Goal: Task Accomplishment & Management: Use online tool/utility

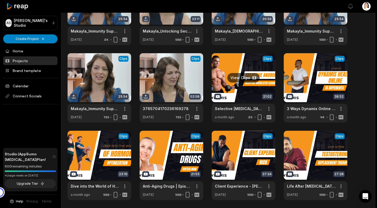
scroll to position [101, 0]
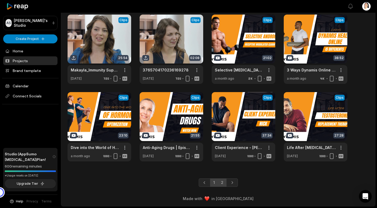
click at [224, 182] on link "2" at bounding box center [222, 183] width 9 height 8
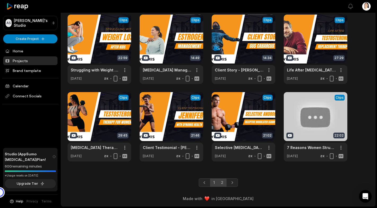
click at [212, 186] on link "1" at bounding box center [214, 183] width 8 height 8
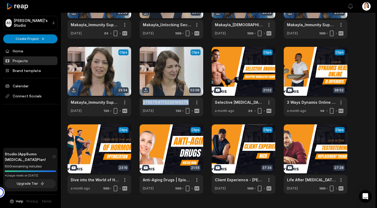
scroll to position [0, 0]
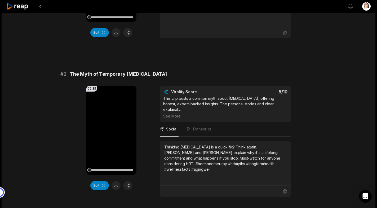
scroll to position [150, 0]
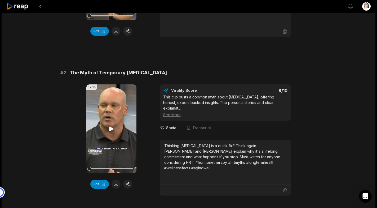
click at [110, 130] on icon at bounding box center [112, 129] width 4 height 5
click at [113, 129] on icon at bounding box center [112, 128] width 2 height 3
drag, startPoint x: 90, startPoint y: 169, endPoint x: 86, endPoint y: 169, distance: 3.2
click at [86, 169] on div "02:35 Your browser does not support mp4 format." at bounding box center [111, 129] width 50 height 89
click at [111, 129] on icon at bounding box center [112, 129] width 4 height 5
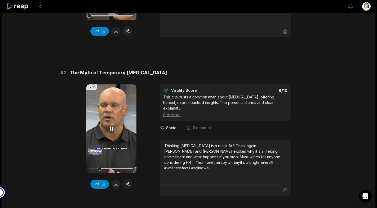
click at [110, 127] on icon at bounding box center [111, 129] width 6 height 6
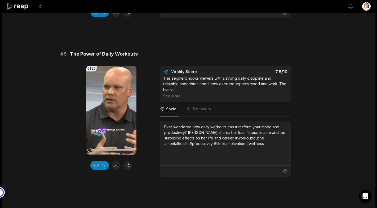
scroll to position [640, 0]
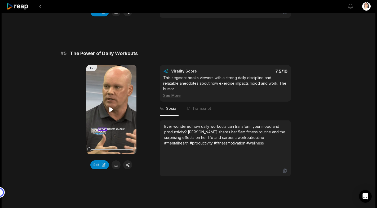
click at [112, 107] on icon at bounding box center [112, 109] width 4 height 5
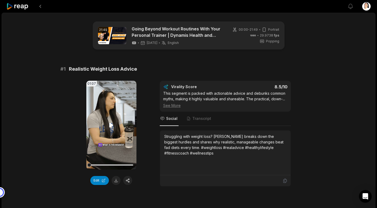
click at [111, 125] on icon at bounding box center [112, 125] width 4 height 5
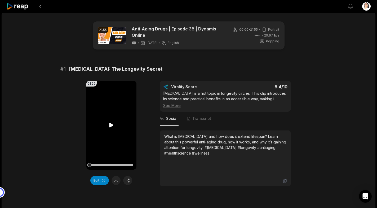
click at [109, 127] on icon at bounding box center [111, 125] width 6 height 6
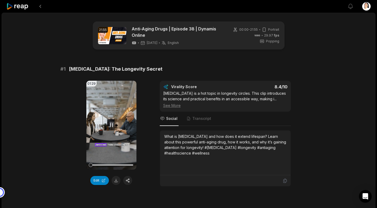
click at [112, 127] on icon at bounding box center [111, 125] width 6 height 6
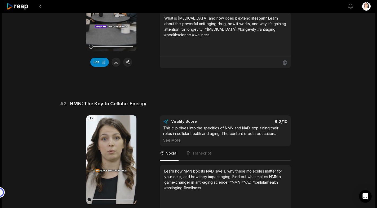
scroll to position [139, 0]
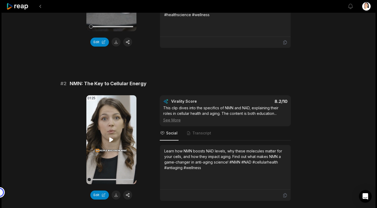
click at [111, 140] on icon at bounding box center [112, 140] width 4 height 5
click at [112, 143] on icon at bounding box center [111, 140] width 6 height 6
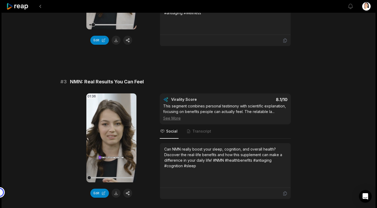
scroll to position [245, 0]
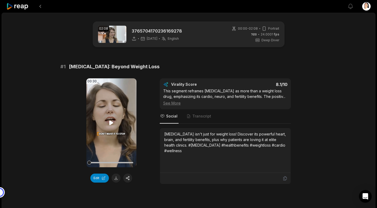
click at [111, 122] on icon at bounding box center [112, 123] width 4 height 5
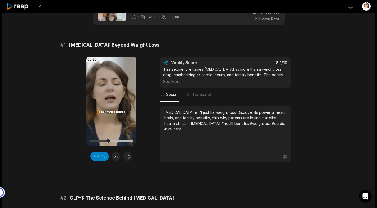
scroll to position [12, 0]
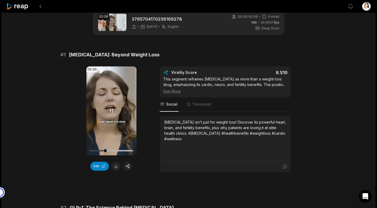
click at [105, 150] on div at bounding box center [111, 150] width 44 height 9
click at [118, 166] on button at bounding box center [116, 166] width 9 height 9
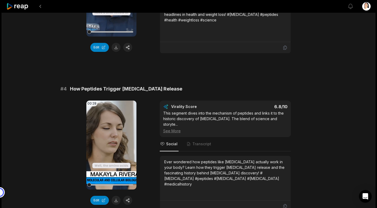
scroll to position [440, 0]
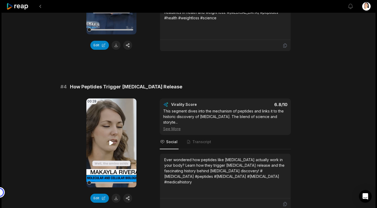
click at [112, 142] on icon at bounding box center [112, 143] width 4 height 5
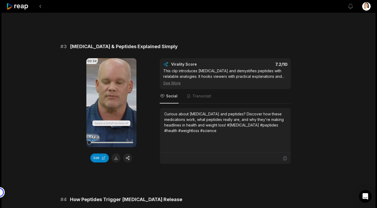
scroll to position [320, 0]
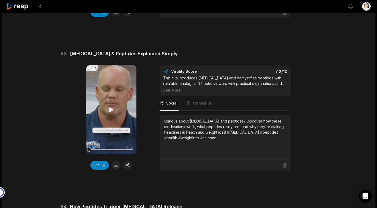
click at [112, 109] on icon at bounding box center [112, 110] width 4 height 5
click at [98, 164] on button "Edit" at bounding box center [99, 165] width 19 height 9
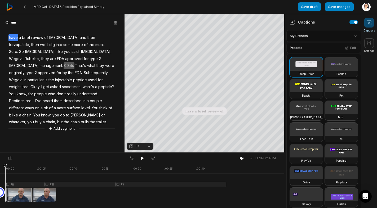
click at [322, 37] on html "[MEDICAL_DATA] & Peptides Explained Simply Save draft Save changes Open user me…" at bounding box center [188, 104] width 377 height 208
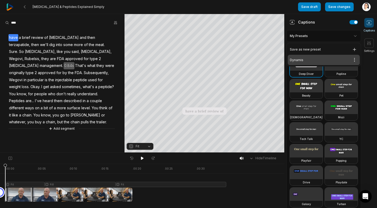
click at [306, 57] on div "Dynamis Open options" at bounding box center [324, 60] width 72 height 10
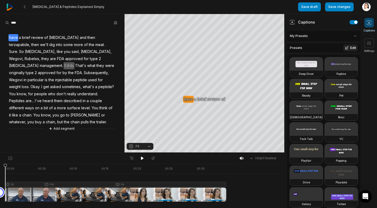
click at [352, 49] on button "Edit" at bounding box center [351, 48] width 14 height 7
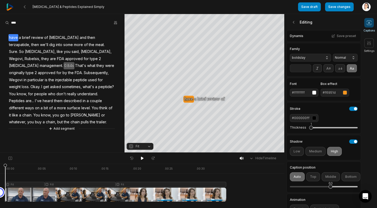
click at [308, 69] on input "**" at bounding box center [300, 68] width 21 height 8
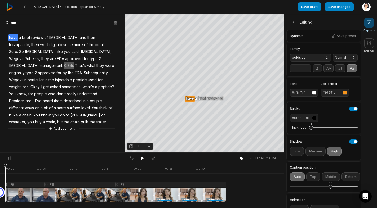
click at [308, 69] on input "**" at bounding box center [300, 68] width 21 height 8
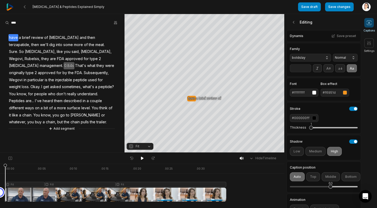
click at [308, 69] on input "**" at bounding box center [300, 68] width 21 height 8
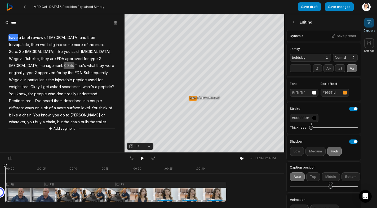
click at [308, 69] on input "**" at bounding box center [300, 68] width 21 height 8
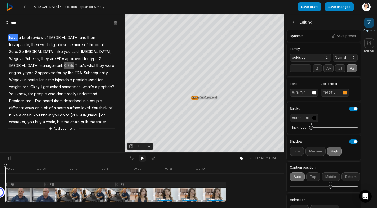
click at [143, 159] on icon at bounding box center [142, 158] width 3 height 3
click at [143, 159] on icon at bounding box center [142, 159] width 1 height 2
drag, startPoint x: 30, startPoint y: 166, endPoint x: 26, endPoint y: 163, distance: 5.1
click at [26, 163] on div "Hide Timeline . 00:00 . 00:05 . 00:10 . 00:15 . 00:20 . 00:25 . 00:30 Fit Fill …" at bounding box center [142, 181] width 285 height 56
click at [307, 69] on input "**" at bounding box center [300, 68] width 21 height 8
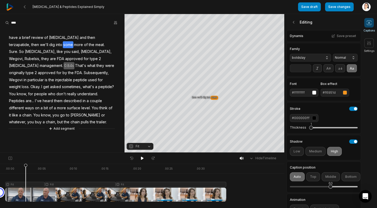
click at [307, 69] on input "**" at bounding box center [300, 68] width 21 height 8
click at [307, 67] on input "**" at bounding box center [300, 68] width 21 height 8
type input "**"
click at [307, 67] on input "**" at bounding box center [300, 68] width 21 height 8
click at [343, 7] on button "Save changes" at bounding box center [339, 6] width 29 height 9
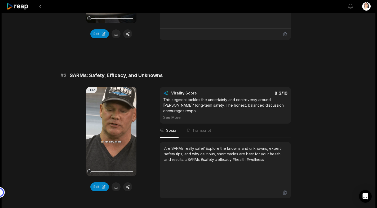
scroll to position [153, 0]
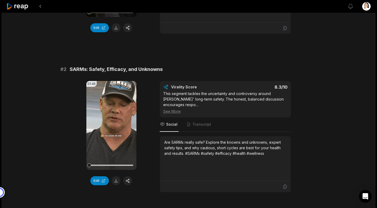
click at [111, 124] on icon at bounding box center [112, 125] width 4 height 5
click at [72, 133] on div "01:45 Your browser does not support mp4 format. Edit Virality Score 8.3 /10 Thi…" at bounding box center [188, 137] width 257 height 112
click at [110, 127] on icon at bounding box center [111, 126] width 6 height 6
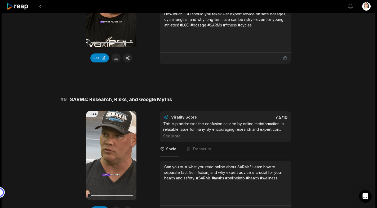
scroll to position [1221, 0]
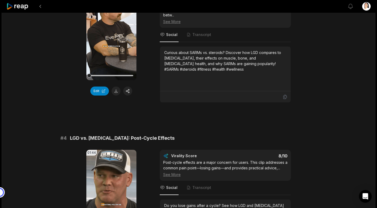
scroll to position [407, 0]
